Goal: Task Accomplishment & Management: Manage account settings

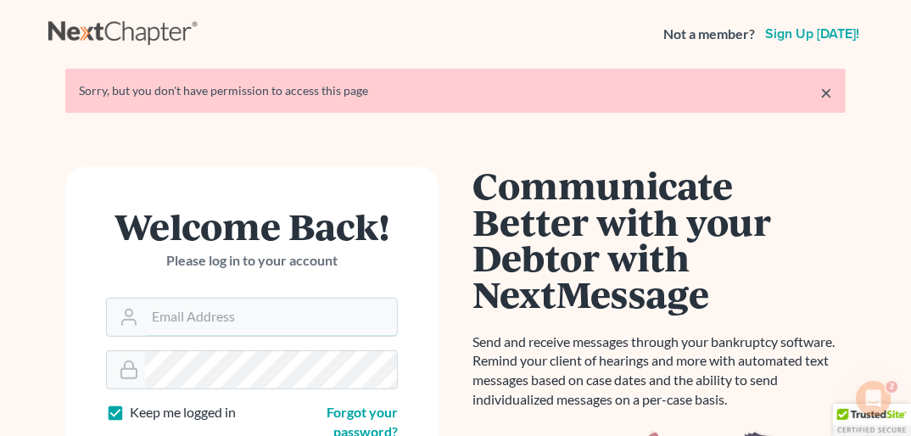
type input "[PERSON_NAME][EMAIL_ADDRESS][DOMAIN_NAME]"
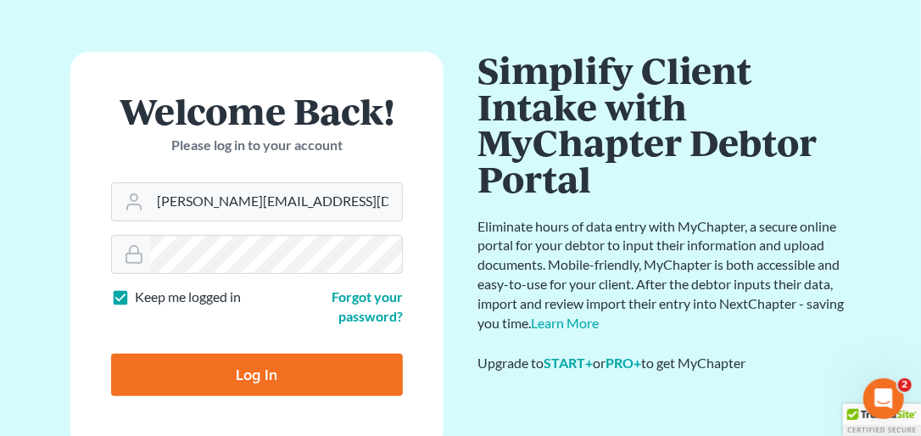
drag, startPoint x: 918, startPoint y: 38, endPoint x: 920, endPoint y: 119, distance: 80.6
click at [649, 119] on html "Not a member? Sign up [DATE]! × Sorry, but you don't have permission to access …" at bounding box center [460, 405] width 921 height 926
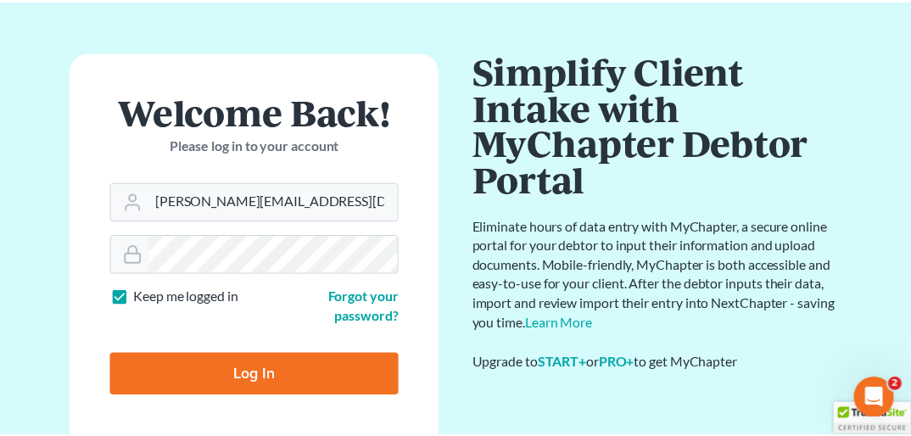
scroll to position [87, 0]
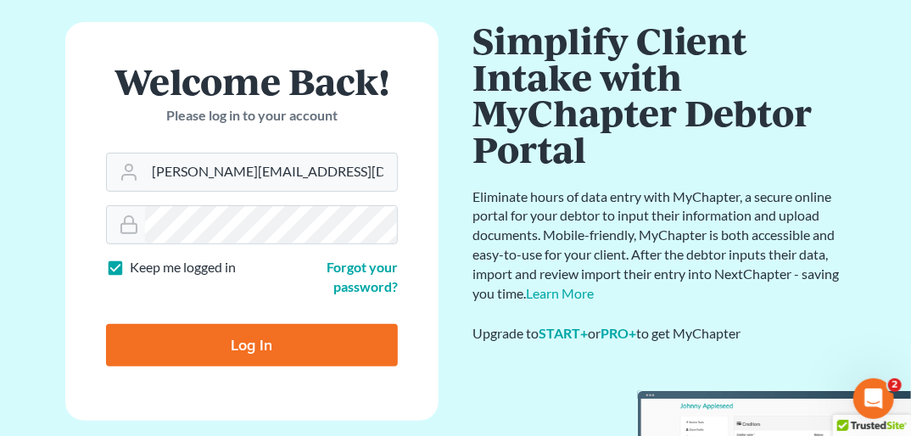
click at [237, 339] on input "Log In" at bounding box center [252, 345] width 292 height 42
type input "Thinking..."
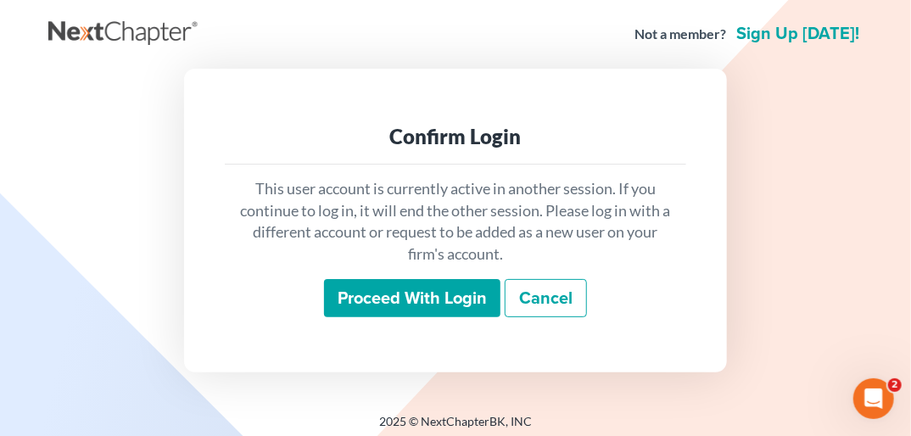
click at [362, 285] on input "Proceed with login" at bounding box center [412, 298] width 176 height 39
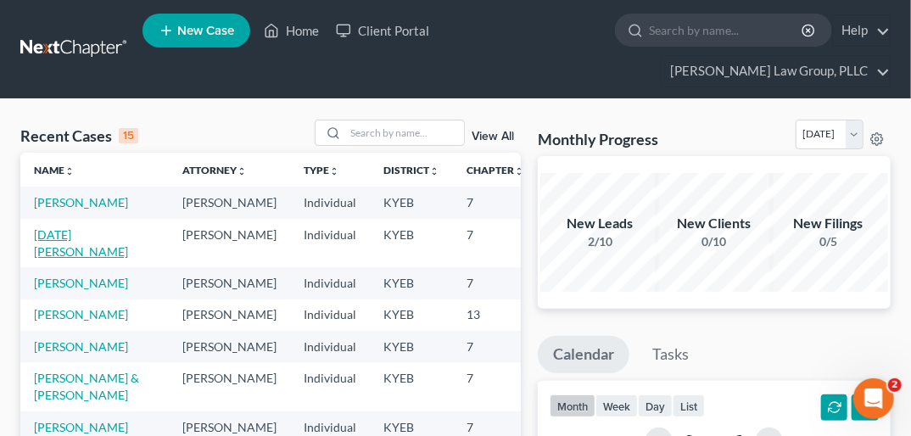
click at [61, 227] on link "Pentecost, Jonathan" at bounding box center [81, 242] width 94 height 31
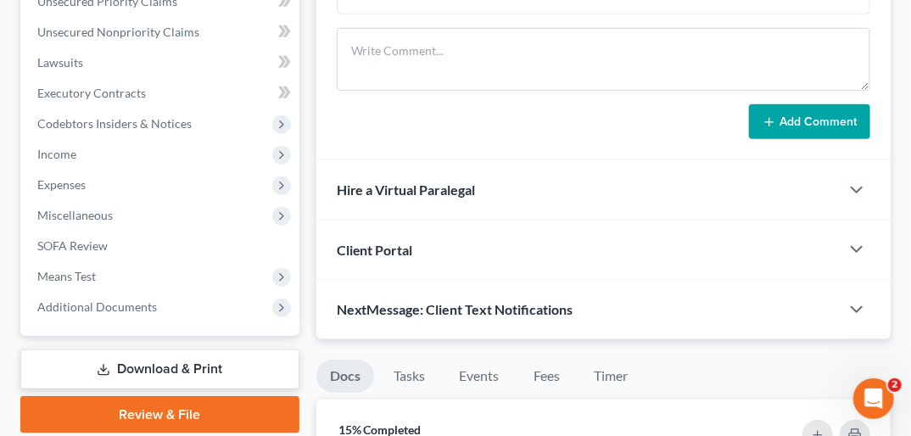
scroll to position [475, 0]
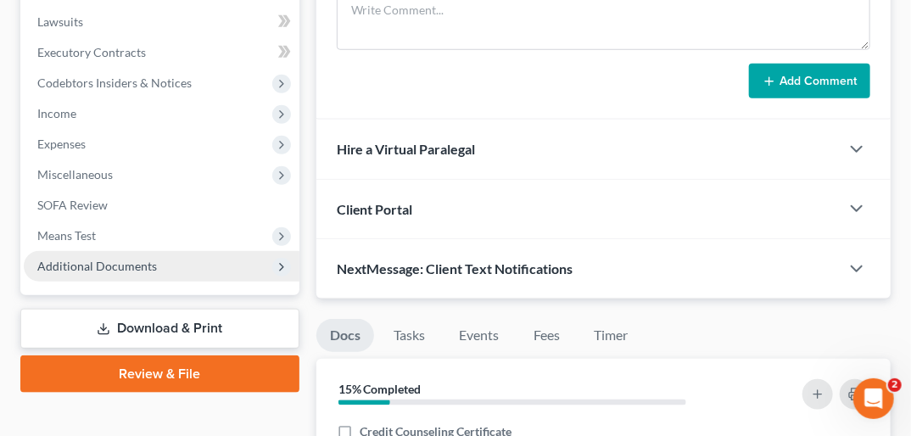
click at [133, 259] on span "Additional Documents" at bounding box center [97, 266] width 120 height 14
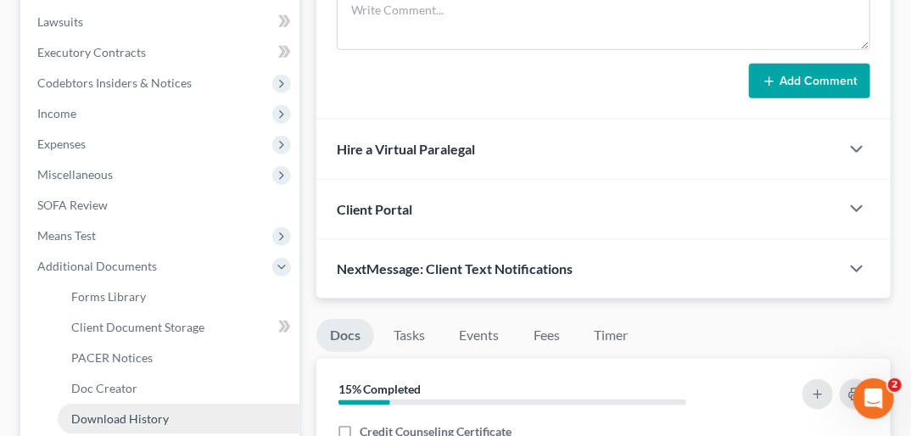
click at [127, 411] on span "Download History" at bounding box center [120, 418] width 98 height 14
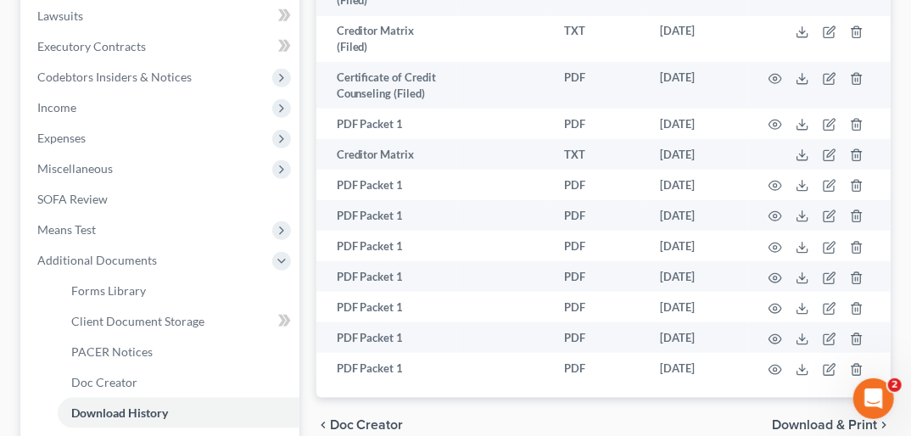
scroll to position [468, 0]
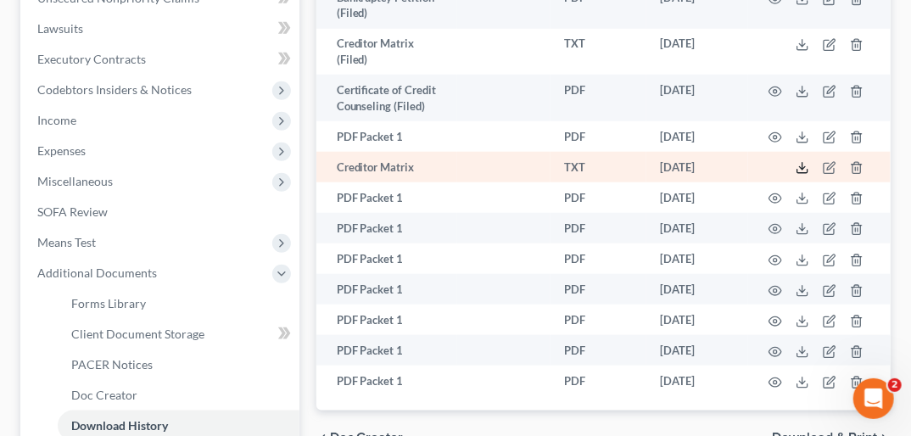
click at [803, 161] on icon at bounding box center [802, 168] width 14 height 14
